Goal: Task Accomplishment & Management: Manage account settings

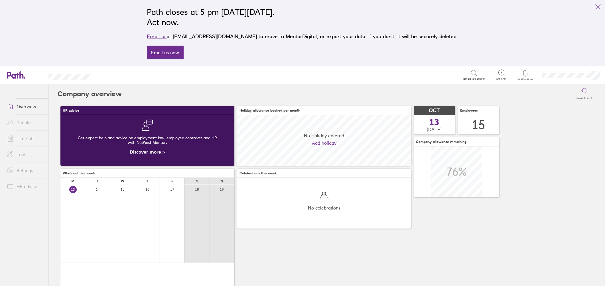
scroll to position [50, 174]
click at [527, 72] on icon at bounding box center [525, 73] width 7 height 7
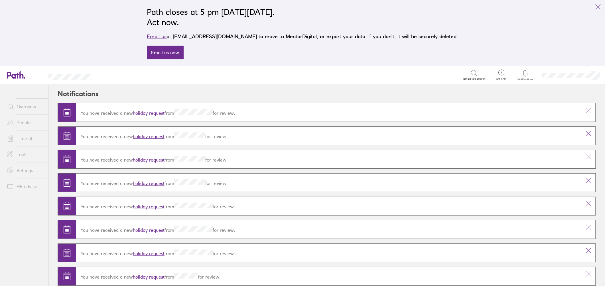
click at [146, 111] on link "holiday request" at bounding box center [149, 113] width 32 height 6
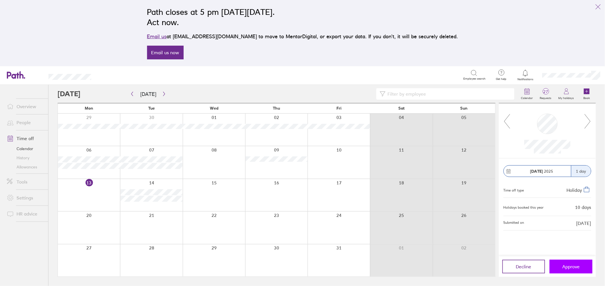
click at [565, 263] on button "Approve" at bounding box center [571, 266] width 43 height 14
click at [522, 76] on icon at bounding box center [525, 73] width 7 height 7
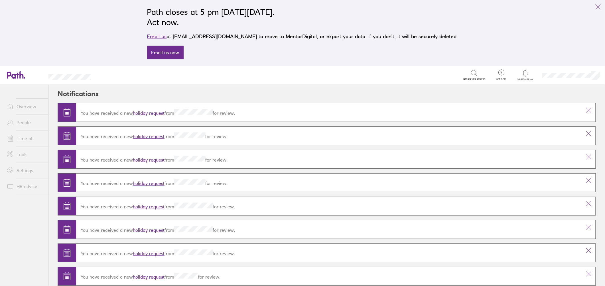
click at [150, 135] on link "holiday request" at bounding box center [149, 136] width 32 height 6
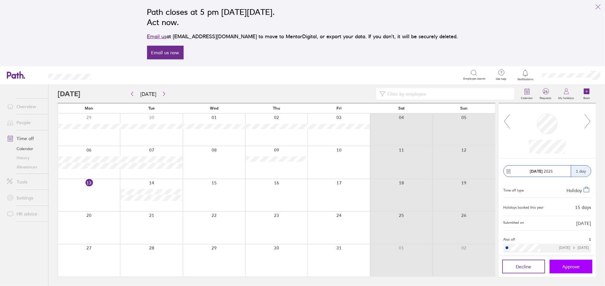
click at [573, 262] on button "Approve" at bounding box center [571, 266] width 43 height 14
click at [563, 263] on button "Approve" at bounding box center [571, 266] width 43 height 14
